Goal: Information Seeking & Learning: Learn about a topic

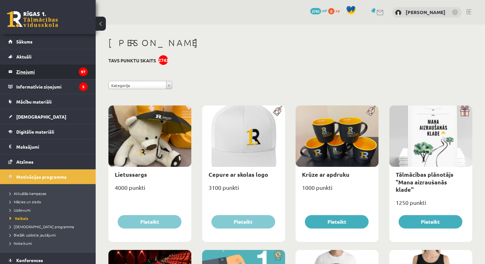
scroll to position [717, 0]
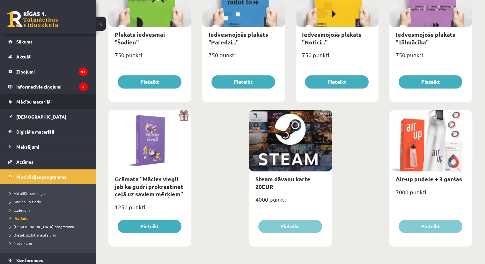
click at [39, 100] on span "Mācību materiāli" at bounding box center [33, 102] width 35 height 6
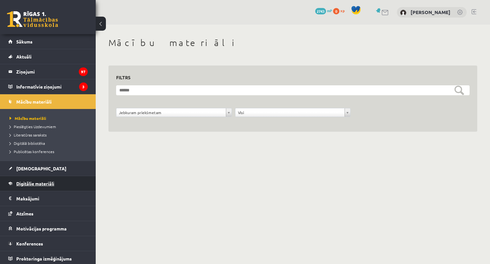
click at [36, 178] on link "Digitālie materiāli" at bounding box center [47, 183] width 79 height 15
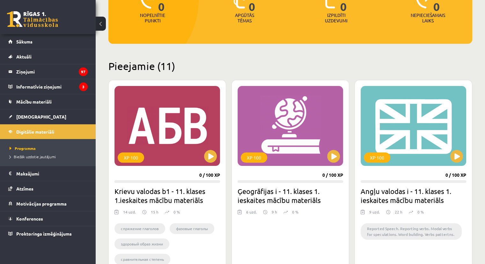
scroll to position [128, 0]
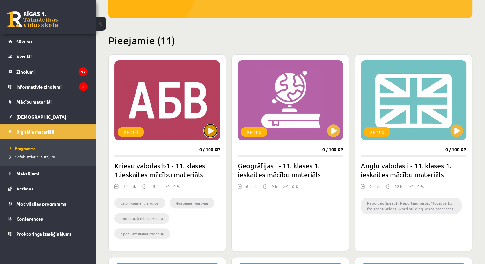
click at [213, 129] on button at bounding box center [210, 130] width 13 height 13
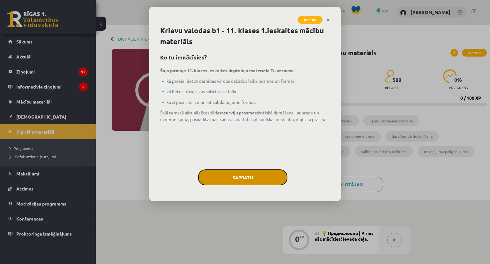
click at [230, 173] on button "Sapratu" at bounding box center [242, 177] width 89 height 16
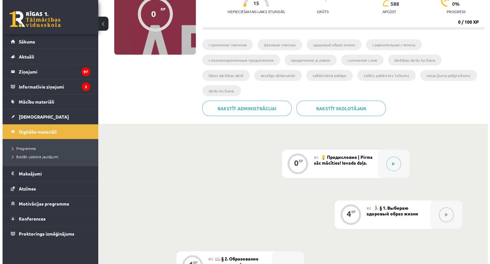
scroll to position [96, 0]
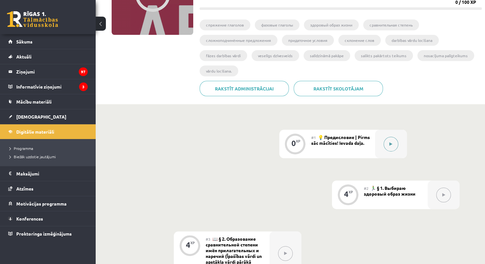
click at [394, 138] on button at bounding box center [391, 144] width 15 height 15
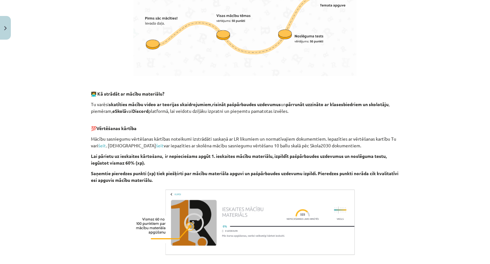
scroll to position [388, 0]
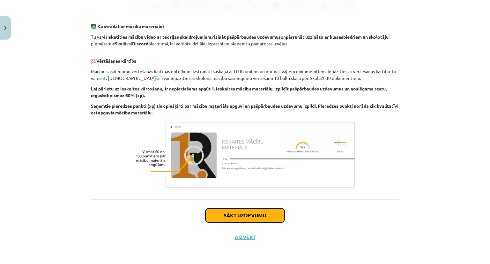
click at [252, 214] on button "Sākt uzdevumu" at bounding box center [245, 215] width 79 height 14
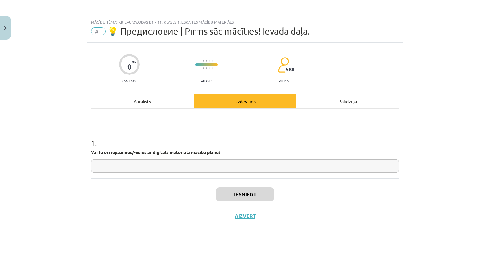
click at [192, 169] on input "text" at bounding box center [245, 165] width 308 height 13
type input "**"
drag, startPoint x: 250, startPoint y: 186, endPoint x: 246, endPoint y: 193, distance: 8.2
click at [248, 191] on div "Iesniegt Aizvērt" at bounding box center [245, 200] width 308 height 45
click at [246, 193] on button "Iesniegt" at bounding box center [245, 194] width 58 height 14
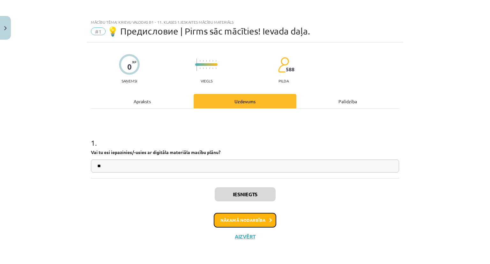
click at [231, 222] on button "Nākamā nodarbība" at bounding box center [245, 220] width 63 height 15
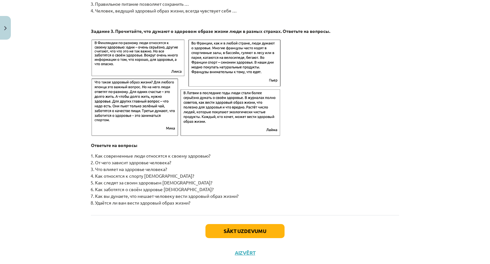
scroll to position [995, 0]
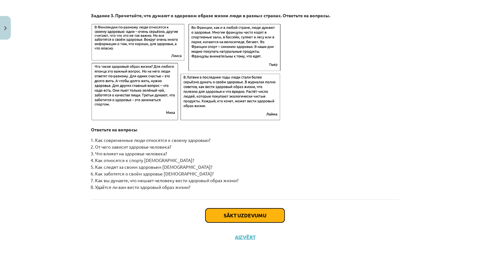
click at [235, 217] on button "Sākt uzdevumu" at bounding box center [245, 215] width 79 height 14
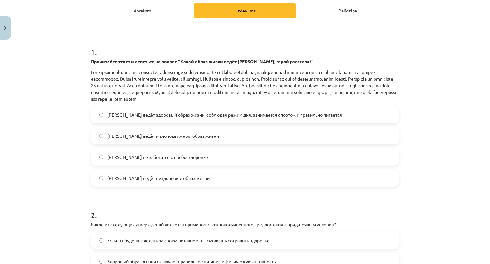
scroll to position [112, 0]
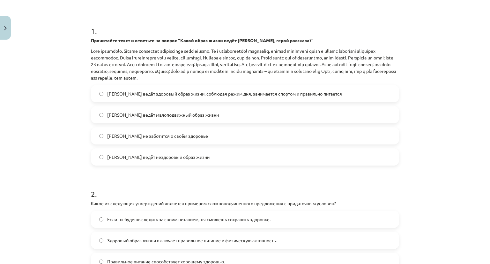
click at [270, 94] on span "[PERSON_NAME] ведёт здоровый образ жизни, соблюдая режим дня, занимается спорто…" at bounding box center [224, 93] width 235 height 7
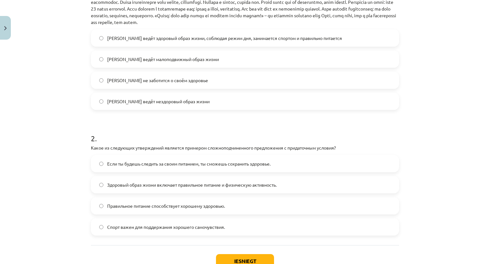
scroll to position [0, 0]
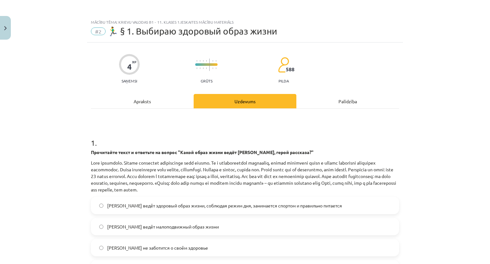
click at [149, 96] on div "Apraksts" at bounding box center [142, 101] width 103 height 14
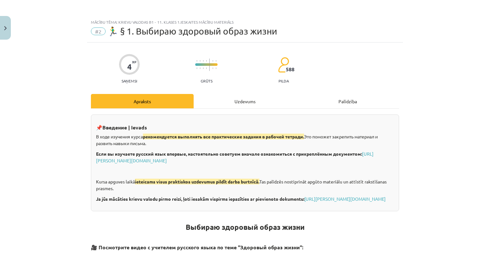
click at [225, 98] on div "Uzdevums" at bounding box center [245, 101] width 103 height 14
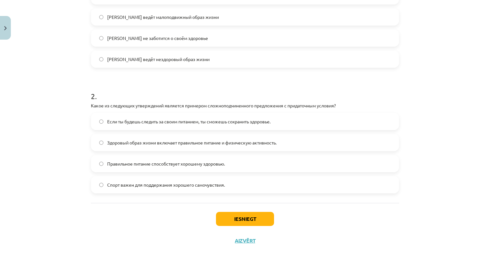
scroll to position [213, 0]
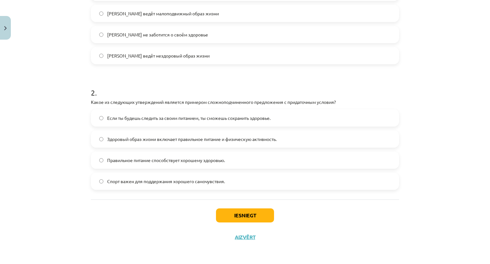
click at [181, 111] on label "Если ты будешь следить за своим питанием, ты сможешь сохранить здоровье." at bounding box center [245, 118] width 307 height 16
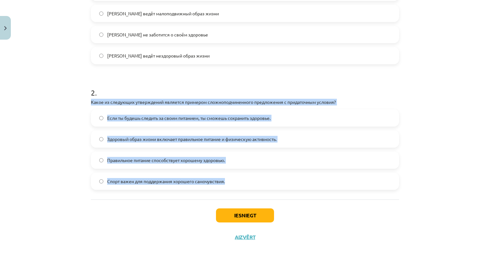
drag, startPoint x: 87, startPoint y: 100, endPoint x: 233, endPoint y: 183, distance: 167.8
click at [233, 183] on div "Mācību tēma: Krievu valodas b1 - 11. klases 1.ieskaites mācību materiāls #2 🏃‍♂…" at bounding box center [245, 132] width 490 height 264
copy div "Какое из следующих утверждений является примером сложноподчиненного предложения…"
click at [64, 190] on div "Mācību tēma: Krievu valodas b1 - 11. klases 1.ieskaites mācību materiāls #2 🏃‍♂…" at bounding box center [245, 132] width 490 height 264
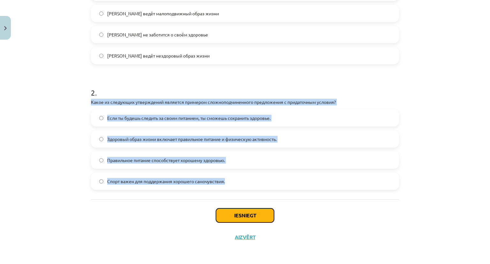
click at [263, 213] on button "Iesniegt" at bounding box center [245, 215] width 58 height 14
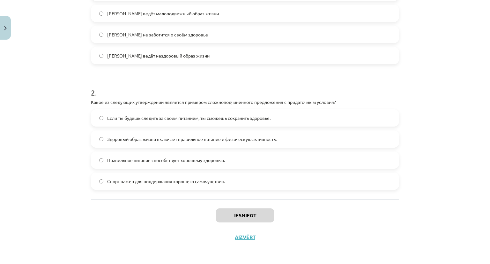
click at [208, 203] on div "Iesniegt Aizvērt" at bounding box center [245, 221] width 308 height 45
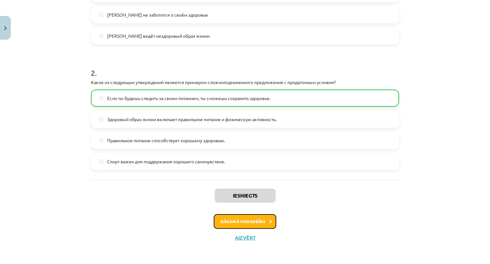
click at [253, 224] on button "Nākamā nodarbība" at bounding box center [245, 221] width 63 height 15
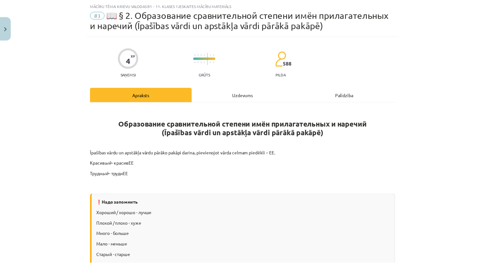
scroll to position [16, 0]
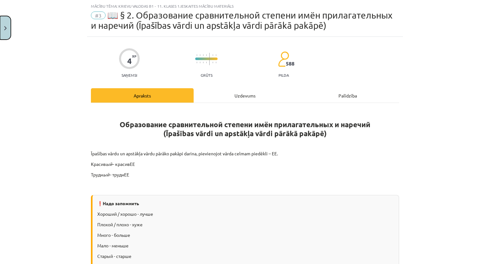
drag, startPoint x: 0, startPoint y: 34, endPoint x: 2, endPoint y: 31, distance: 3.5
click at [2, 31] on button "Close" at bounding box center [5, 28] width 11 height 24
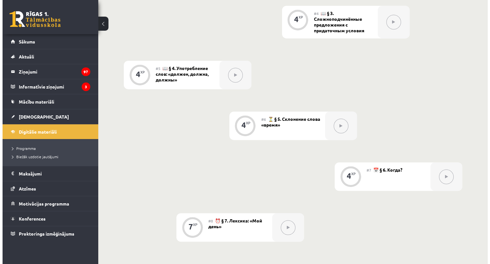
scroll to position [260, 0]
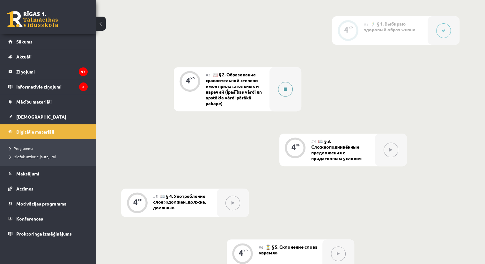
click at [287, 87] on icon at bounding box center [285, 89] width 3 height 4
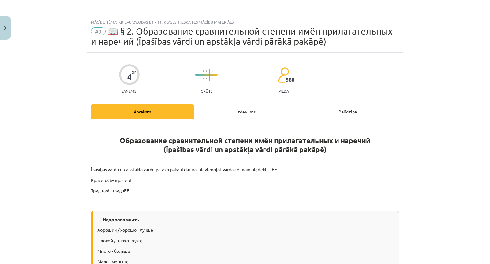
click at [236, 113] on div "Uzdevums" at bounding box center [245, 111] width 103 height 14
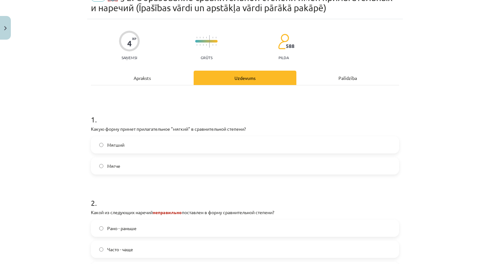
scroll to position [112, 0]
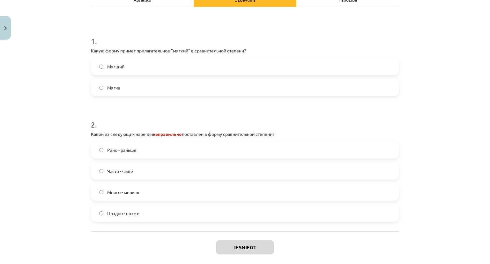
click at [135, 84] on label "Мягче" at bounding box center [245, 87] width 307 height 16
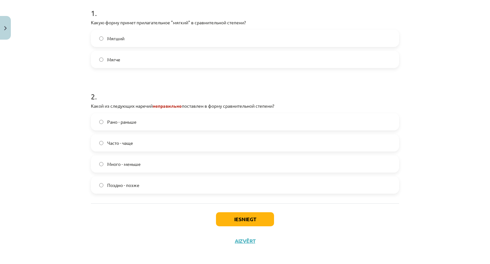
scroll to position [143, 0]
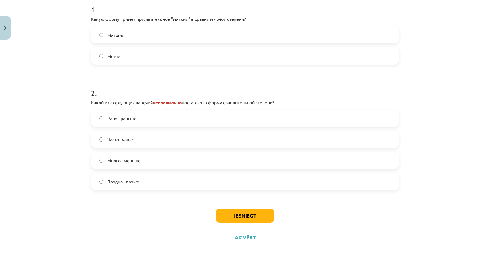
click at [121, 162] on span "Много - меньше" at bounding box center [124, 160] width 34 height 7
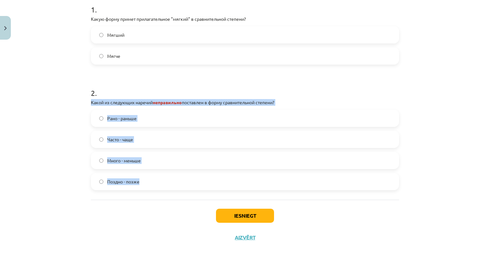
drag, startPoint x: 86, startPoint y: 102, endPoint x: 174, endPoint y: 176, distance: 115.2
click at [174, 177] on div "4 XP Saņemsi Grūts 588 pilda Apraksts Uzdevums Palīdzība 1 . Какую форму примет…" at bounding box center [245, 78] width 316 height 339
copy div "Какой из следующих наречий неправильно поставлен в форму сравнительной степени?…"
click at [257, 222] on button "Iesniegt" at bounding box center [245, 215] width 58 height 14
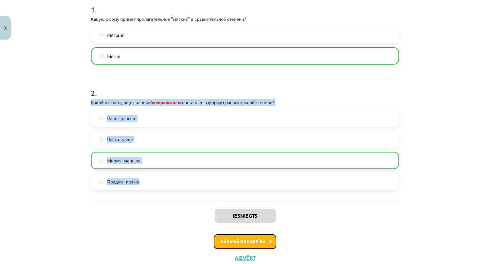
click at [243, 240] on button "Nākamā nodarbība" at bounding box center [245, 241] width 63 height 15
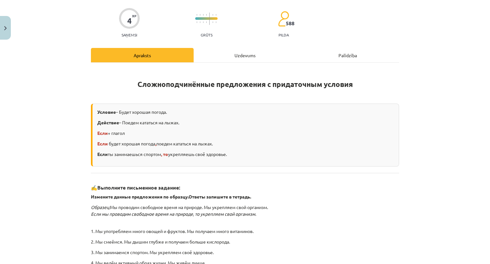
scroll to position [48, 0]
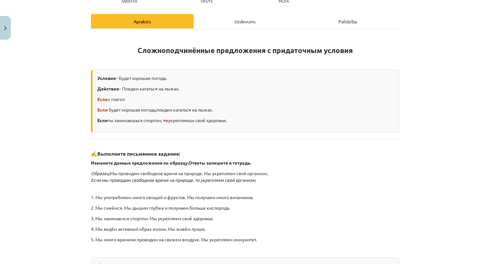
drag, startPoint x: 225, startPoint y: 28, endPoint x: 227, endPoint y: 23, distance: 5.7
click at [225, 29] on div "Сложноподчинённые предложения с придаточным условия Условие – Будет хорошая пог…" at bounding box center [245, 154] width 308 height 251
click at [227, 23] on div "Uzdevums" at bounding box center [245, 21] width 103 height 14
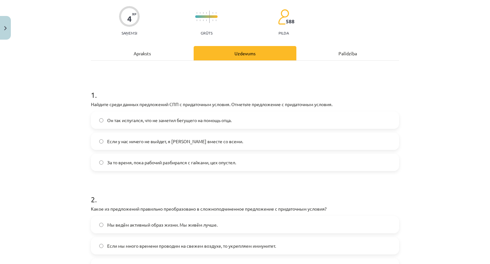
click at [177, 142] on span "Если у нас ничего не выйдет, я [PERSON_NAME] вместе со всеми." at bounding box center [175, 141] width 136 height 7
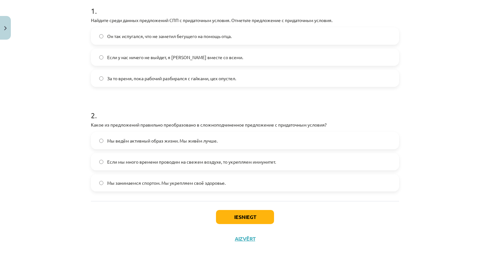
scroll to position [133, 0]
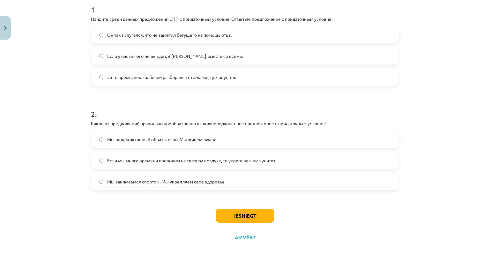
click at [218, 160] on span "Если мы много времени проводим на свежем воздухе, то укрепляем иммунитет." at bounding box center [191, 160] width 169 height 7
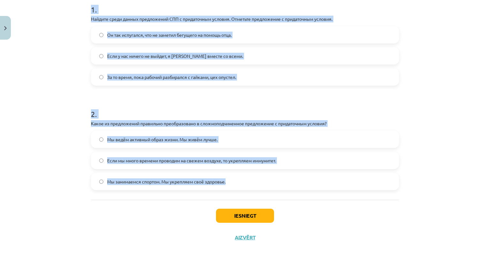
drag, startPoint x: 84, startPoint y: 71, endPoint x: 260, endPoint y: 182, distance: 208.0
click at [260, 182] on div "4 XP Saņemsi Grūts 588 pilda Apraksts Uzdevums Palīdzība 1 . Найдите среди данн…" at bounding box center [245, 78] width 316 height 339
copy form "1 . Найдите среди данных предложений СПП с придаточным условия. Отметьте предло…"
click at [218, 89] on form "1 . Найдите среди данных предложений СПП с придаточным условия. Отметьте предло…" at bounding box center [245, 92] width 308 height 196
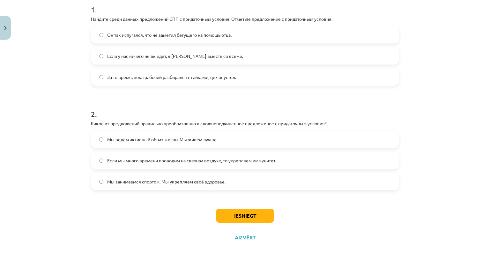
click at [222, 207] on div "Iesniegt Aizvērt" at bounding box center [245, 221] width 308 height 45
click at [231, 216] on button "Iesniegt" at bounding box center [245, 215] width 58 height 14
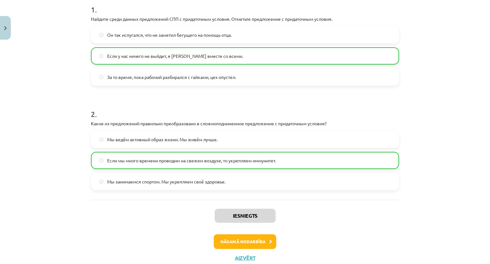
click at [225, 249] on div "Iesniegts Nākamā nodarbība Aizvērt" at bounding box center [245, 231] width 308 height 65
click at [226, 243] on button "Nākamā nodarbība" at bounding box center [245, 241] width 63 height 15
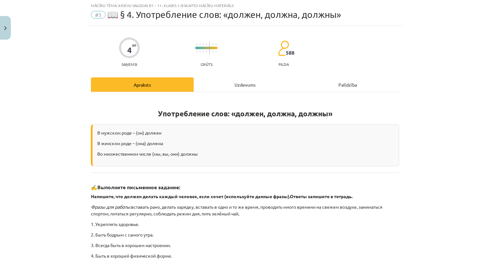
scroll to position [16, 0]
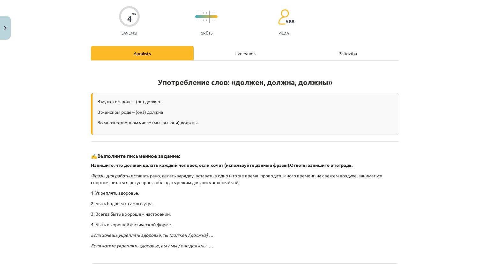
click at [227, 56] on div "Uzdevums" at bounding box center [245, 53] width 103 height 14
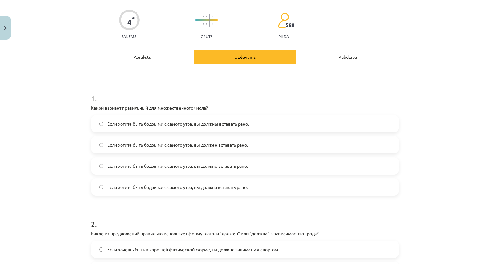
scroll to position [48, 0]
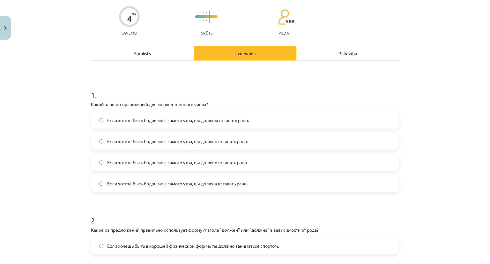
click at [167, 60] on div "Apraksts" at bounding box center [142, 53] width 103 height 14
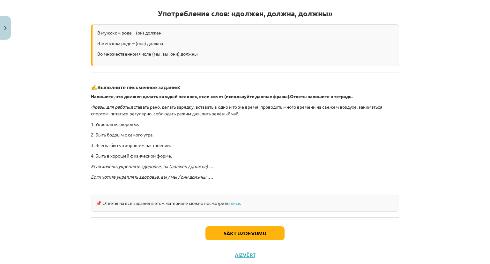
scroll to position [69, 0]
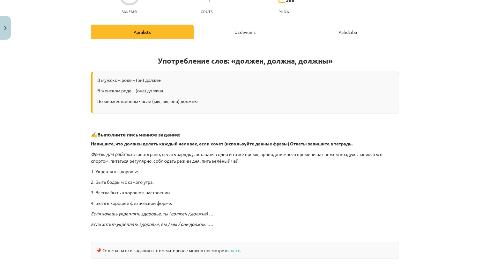
click at [264, 22] on div "4 XP Saņemsi Grūts 588 pilda Apraksts Uzdevums Palīdzība Употребление слов: «до…" at bounding box center [245, 143] width 316 height 340
click at [252, 32] on div "Uzdevums" at bounding box center [245, 32] width 103 height 14
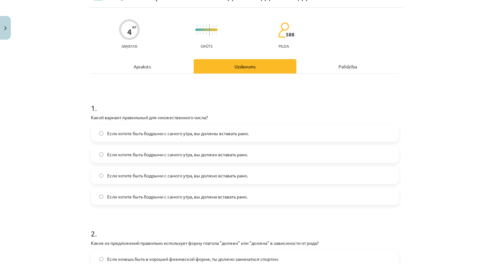
scroll to position [80, 0]
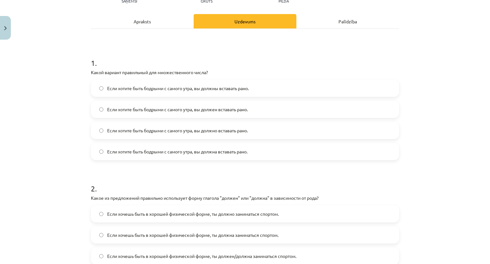
click at [183, 93] on label "Если хотите быть бодрыми с самого утра, вы должны вставать рано." at bounding box center [245, 88] width 307 height 16
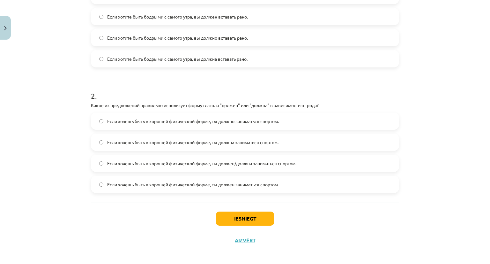
scroll to position [175, 0]
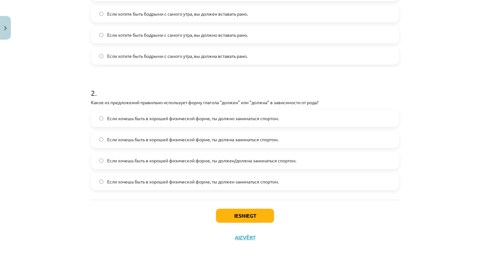
click at [152, 160] on span "Если хочешь быть в хорошей физической форме, ты должен/должна заниматься спорто…" at bounding box center [201, 160] width 189 height 7
click at [222, 212] on button "Iesniegt" at bounding box center [245, 215] width 58 height 14
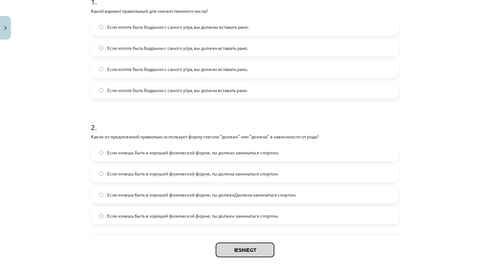
scroll to position [143, 0]
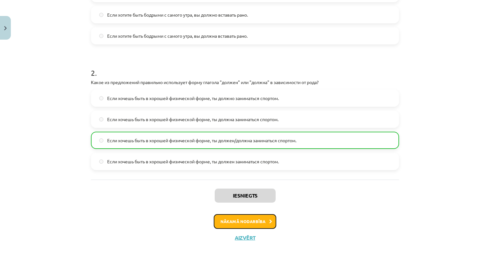
click at [253, 225] on button "Nākamā nodarbība" at bounding box center [245, 221] width 63 height 15
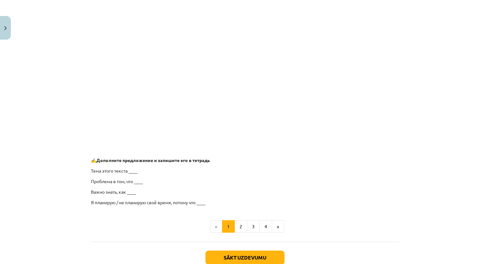
scroll to position [463, 0]
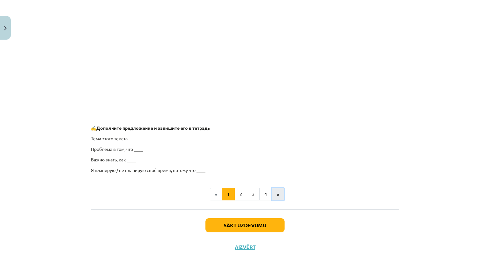
click at [274, 194] on button "»" at bounding box center [278, 194] width 12 height 13
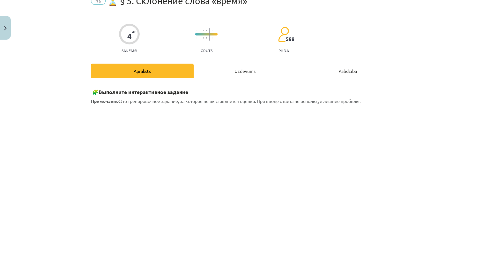
scroll to position [32, 0]
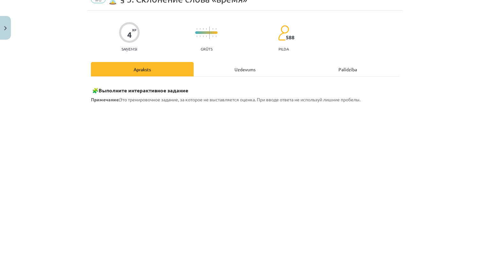
click at [234, 71] on div "Uzdevums" at bounding box center [245, 69] width 103 height 14
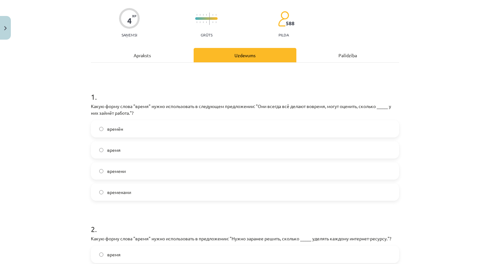
scroll to position [48, 0]
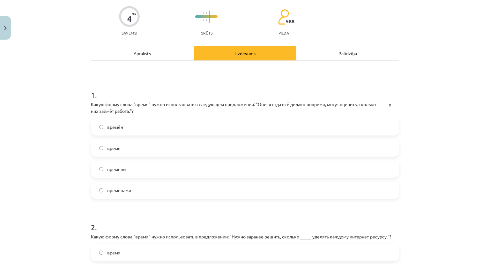
click at [127, 173] on label "времени" at bounding box center [245, 169] width 307 height 16
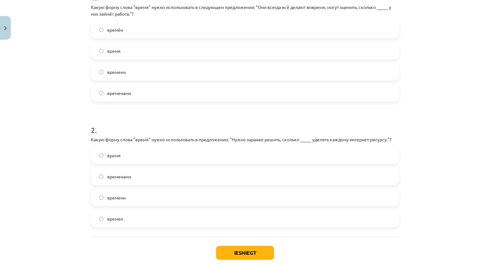
scroll to position [176, 0]
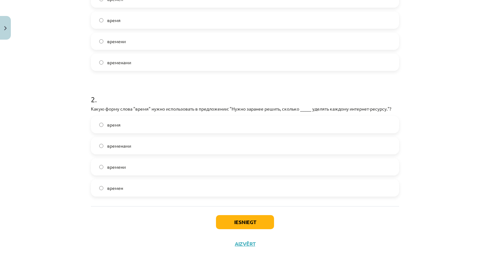
click at [147, 168] on label "времени" at bounding box center [245, 167] width 307 height 16
click at [238, 216] on button "Iesniegt" at bounding box center [245, 222] width 58 height 14
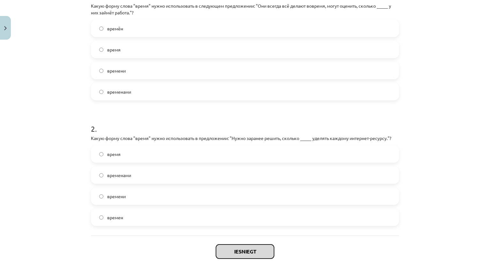
scroll to position [144, 0]
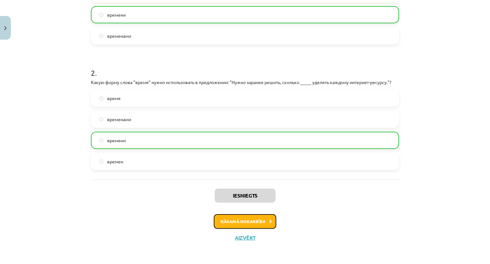
click at [237, 220] on button "Nākamā nodarbība" at bounding box center [245, 221] width 63 height 15
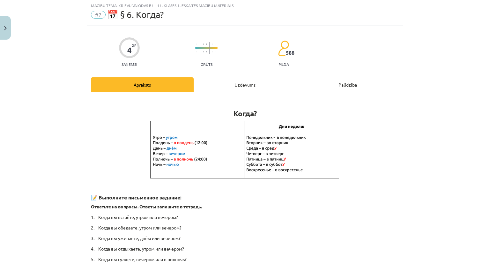
scroll to position [16, 0]
click at [244, 87] on div "Uzdevums" at bounding box center [245, 85] width 103 height 14
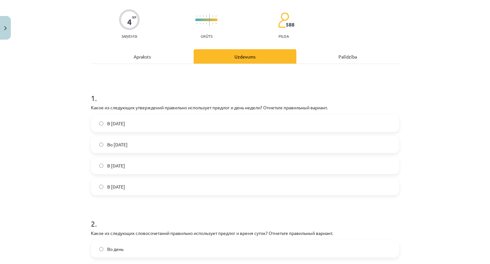
scroll to position [48, 0]
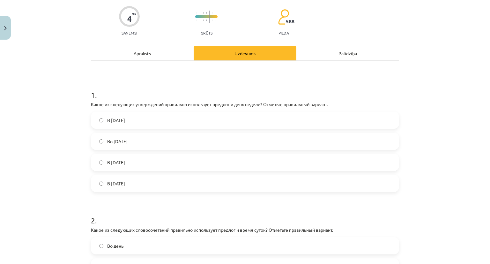
click at [183, 139] on label "Во [DATE]" at bounding box center [245, 141] width 307 height 16
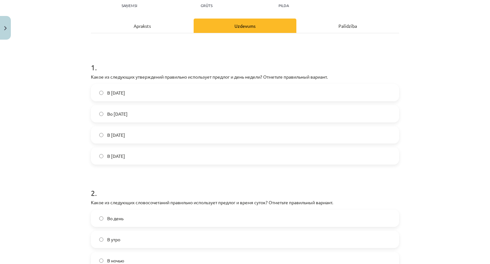
scroll to position [175, 0]
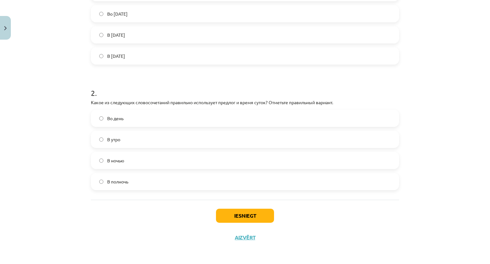
click at [127, 185] on label "В полночь" at bounding box center [245, 181] width 307 height 16
click at [232, 222] on div "Iesniegt Aizvērt" at bounding box center [245, 221] width 308 height 45
click at [226, 219] on button "Iesniegt" at bounding box center [245, 215] width 58 height 14
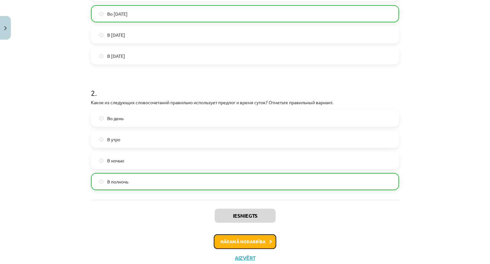
click at [232, 241] on button "Nākamā nodarbība" at bounding box center [245, 241] width 63 height 15
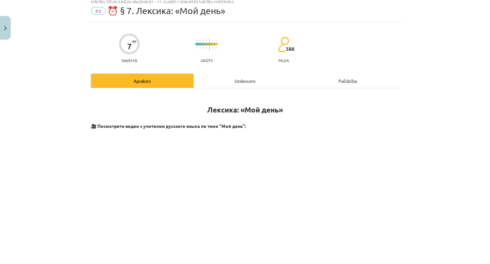
scroll to position [16, 0]
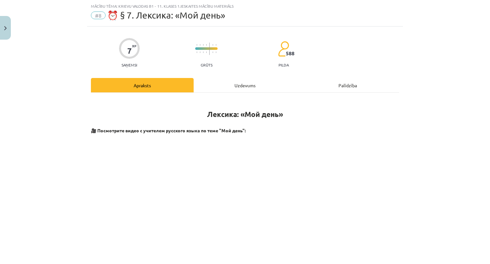
click at [211, 82] on div "Uzdevums" at bounding box center [245, 85] width 103 height 14
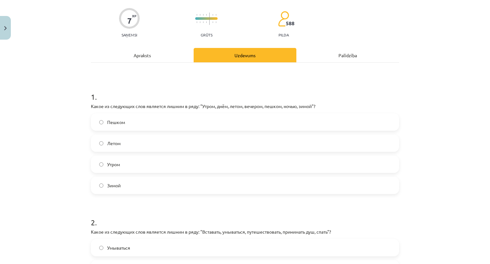
scroll to position [48, 0]
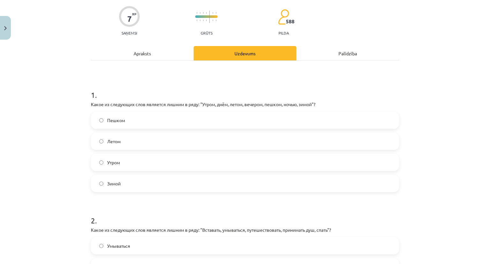
click at [169, 116] on label "Пешком" at bounding box center [245, 120] width 307 height 16
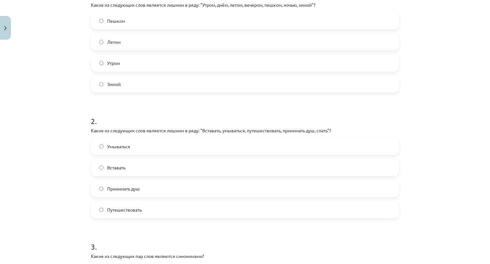
scroll to position [176, 0]
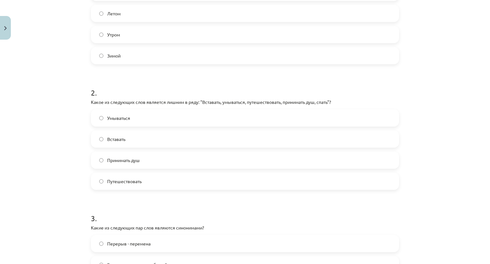
click at [126, 179] on span "Путешествовать" at bounding box center [124, 181] width 34 height 7
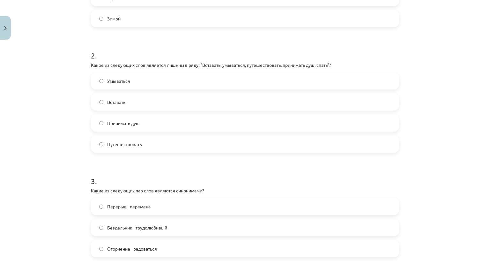
scroll to position [335, 0]
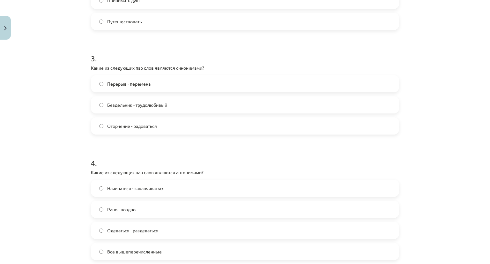
click at [139, 85] on span "Перерыв - перемена" at bounding box center [128, 83] width 43 height 7
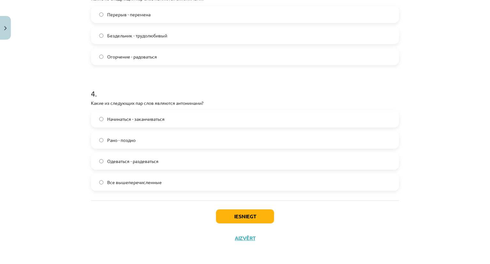
scroll to position [405, 0]
click at [127, 117] on span "Начинаться - заканчиваться" at bounding box center [135, 118] width 57 height 7
drag, startPoint x: 137, startPoint y: 182, endPoint x: 165, endPoint y: 188, distance: 28.7
click at [139, 182] on span "Все вышеперечисленные" at bounding box center [134, 181] width 55 height 7
click at [236, 212] on button "Iesniegt" at bounding box center [245, 215] width 58 height 14
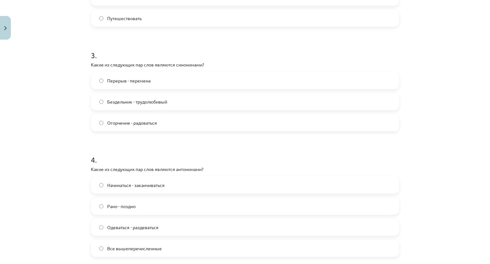
scroll to position [341, 0]
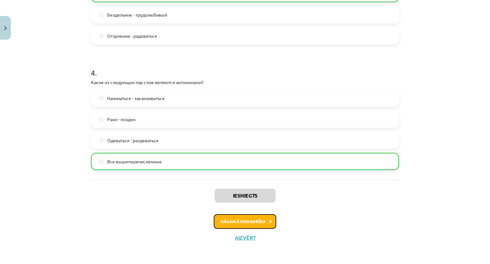
click at [231, 219] on button "Nākamā nodarbība" at bounding box center [245, 221] width 63 height 15
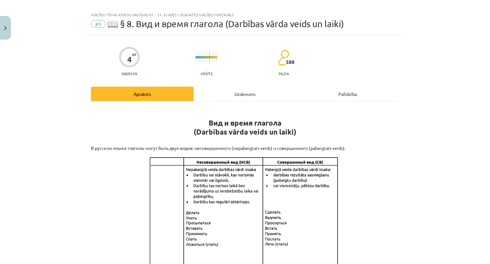
scroll to position [0, 0]
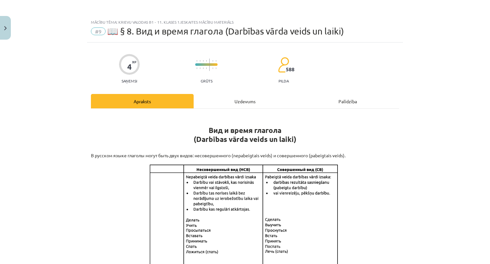
drag, startPoint x: 230, startPoint y: 101, endPoint x: 226, endPoint y: 102, distance: 4.3
click at [229, 104] on div "Uzdevums" at bounding box center [245, 101] width 103 height 14
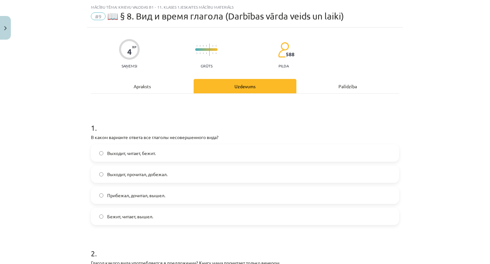
scroll to position [16, 0]
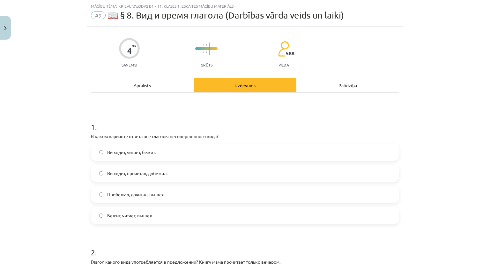
click at [148, 82] on div "Apraksts" at bounding box center [142, 85] width 103 height 14
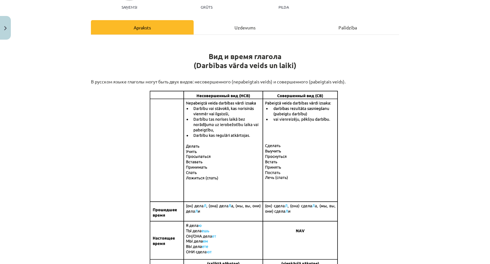
scroll to position [80, 0]
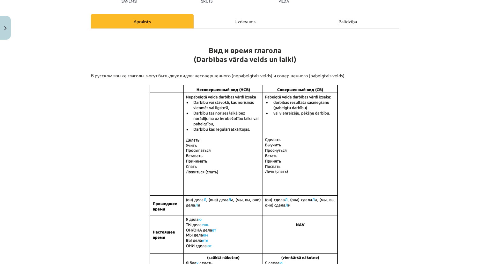
click at [222, 17] on div "Uzdevums" at bounding box center [245, 21] width 103 height 14
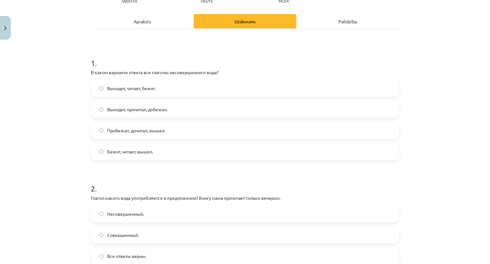
click at [157, 86] on label "Выходит, читает, бежит." at bounding box center [245, 88] width 307 height 16
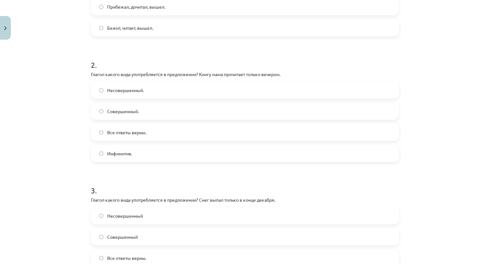
scroll to position [207, 0]
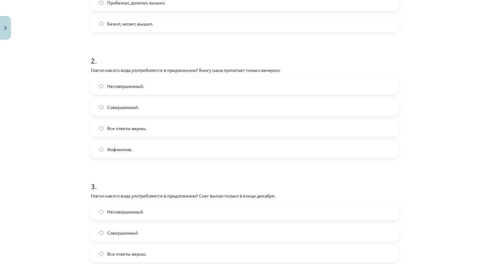
click at [182, 86] on label "Несовершенный." at bounding box center [245, 86] width 307 height 16
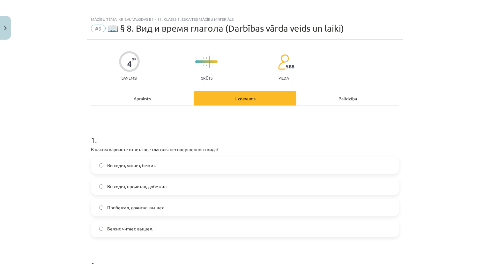
scroll to position [0, 0]
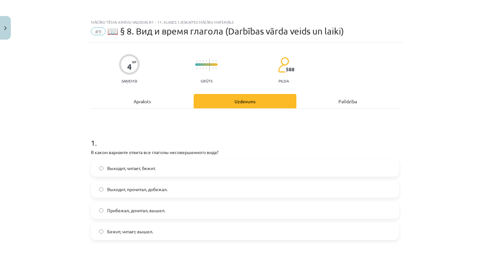
click at [150, 102] on div "Apraksts" at bounding box center [142, 101] width 103 height 14
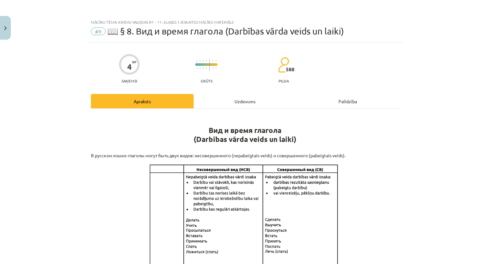
drag, startPoint x: 215, startPoint y: 110, endPoint x: 219, endPoint y: 100, distance: 11.4
click at [219, 99] on div "Uzdevums" at bounding box center [245, 101] width 103 height 14
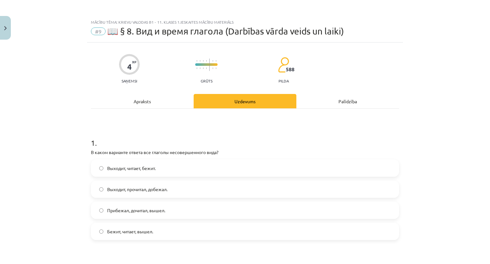
click at [147, 100] on div "Apraksts" at bounding box center [142, 101] width 103 height 14
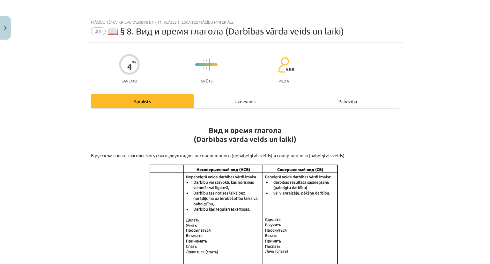
click at [241, 103] on div "Uzdevums" at bounding box center [245, 101] width 103 height 14
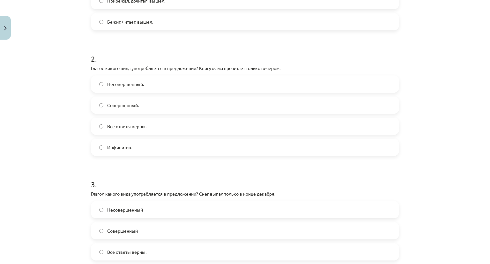
scroll to position [207, 0]
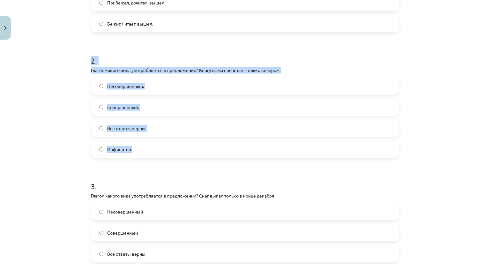
drag, startPoint x: 83, startPoint y: 56, endPoint x: 183, endPoint y: 154, distance: 139.3
click at [183, 154] on div "Mācību tēma: Krievu valodas b1 - 11. klases 1.ieskaites mācību materiāls #9 📖 §…" at bounding box center [245, 132] width 490 height 264
copy div "2 . Глагол какого вида употребляется в предложении? Книгу мама прочитает только…"
